Goal: Information Seeking & Learning: Learn about a topic

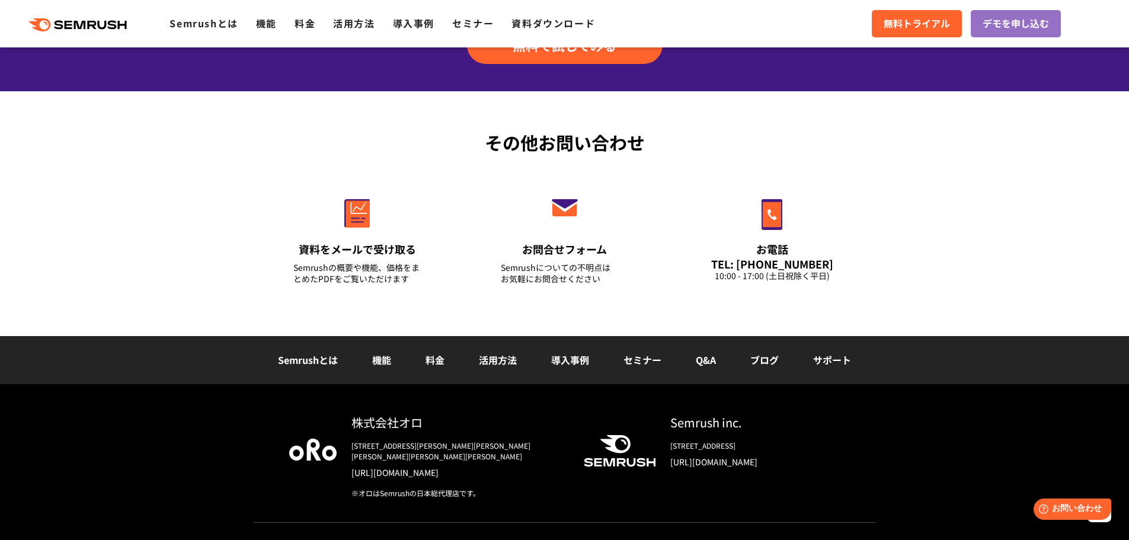
scroll to position [4146, 0]
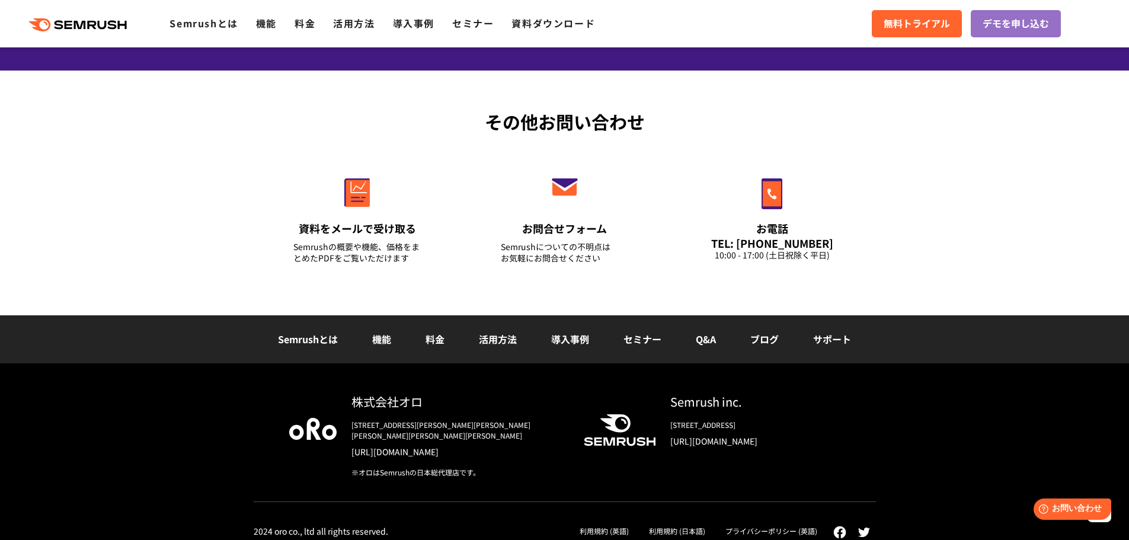
click at [88, 27] on icon ".cls {fill: #FF642D;}" at bounding box center [79, 24] width 134 height 13
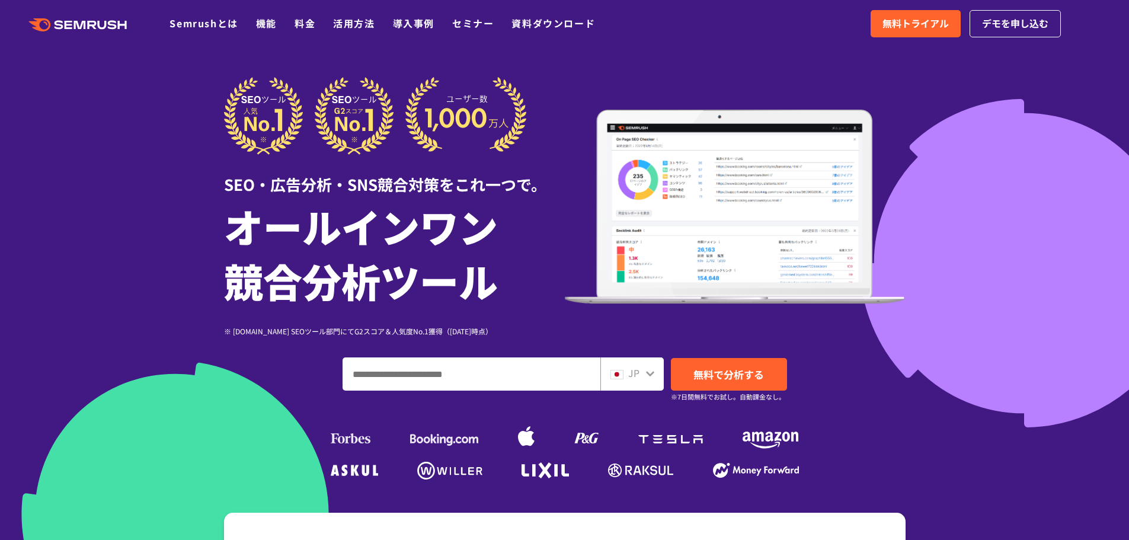
click at [534, 383] on input "ドメイン、キーワードまたはURLを入力してください" at bounding box center [471, 374] width 257 height 32
click at [415, 372] on input "ドメイン、キーワードまたはURLを入力してください" at bounding box center [471, 374] width 257 height 32
